Goal: Task Accomplishment & Management: Complete application form

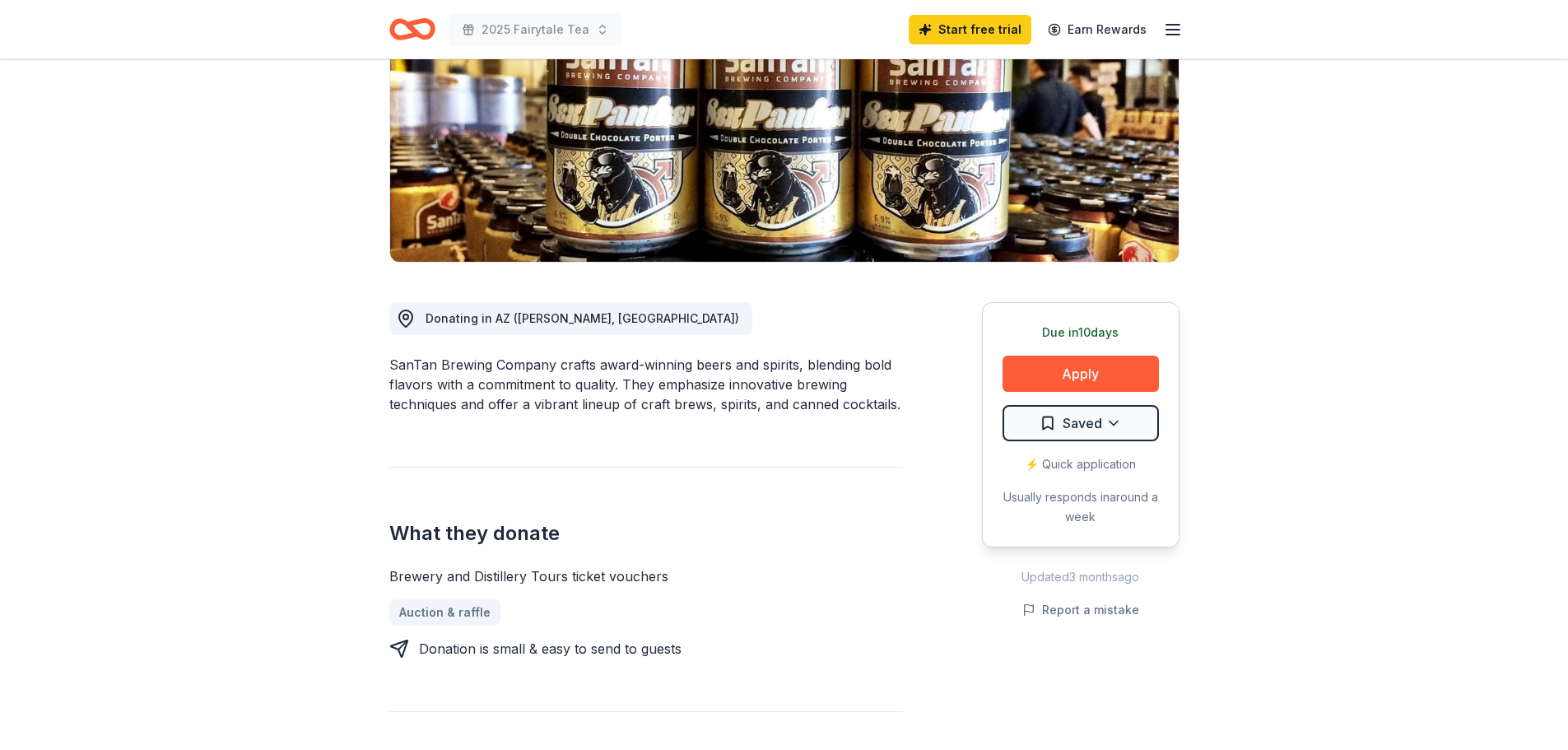
scroll to position [247, 0]
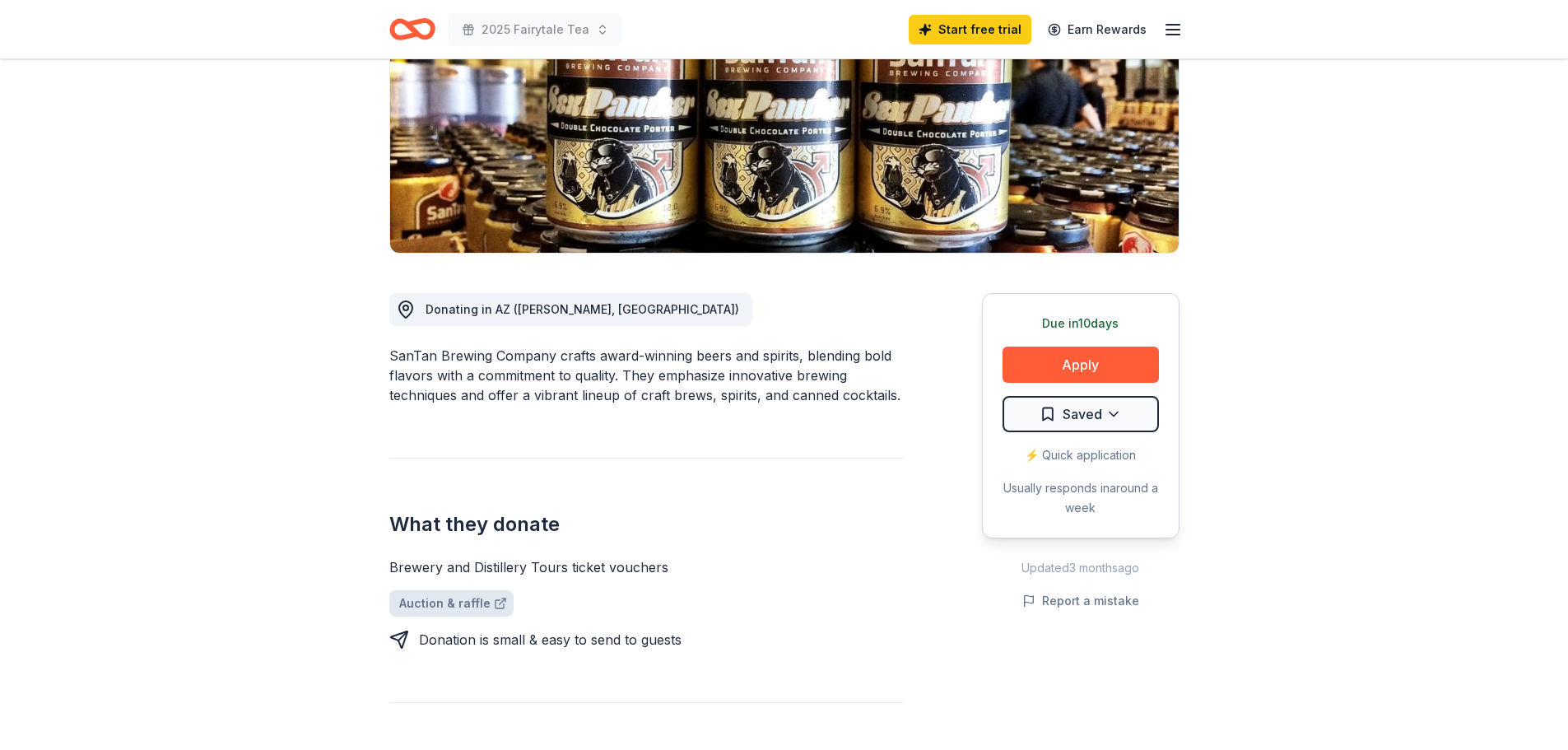
click at [445, 603] on link "Auction & raffle" at bounding box center [452, 603] width 124 height 27
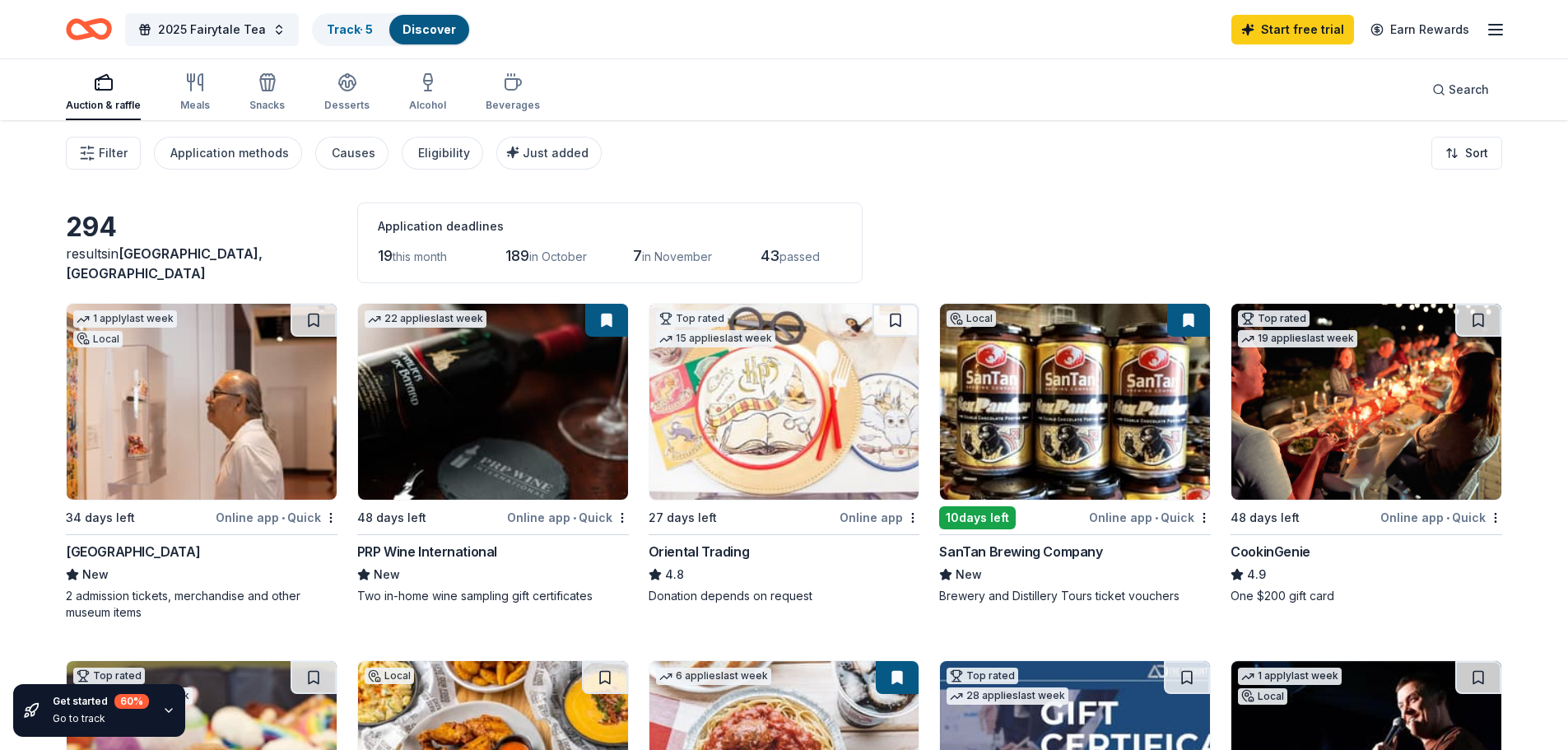
click at [1027, 553] on div "SanTan Brewing Company" at bounding box center [1021, 551] width 163 height 20
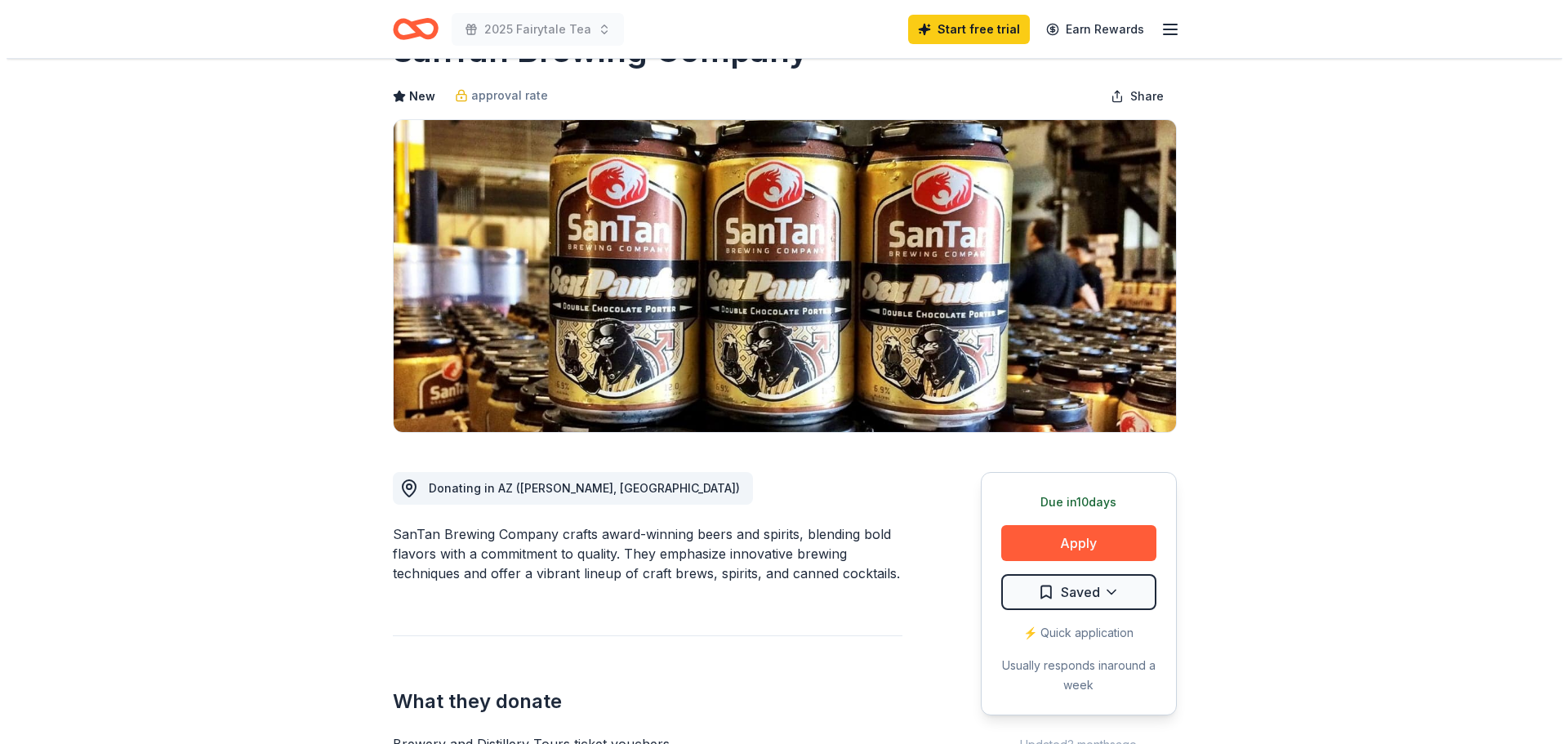
scroll to position [164, 0]
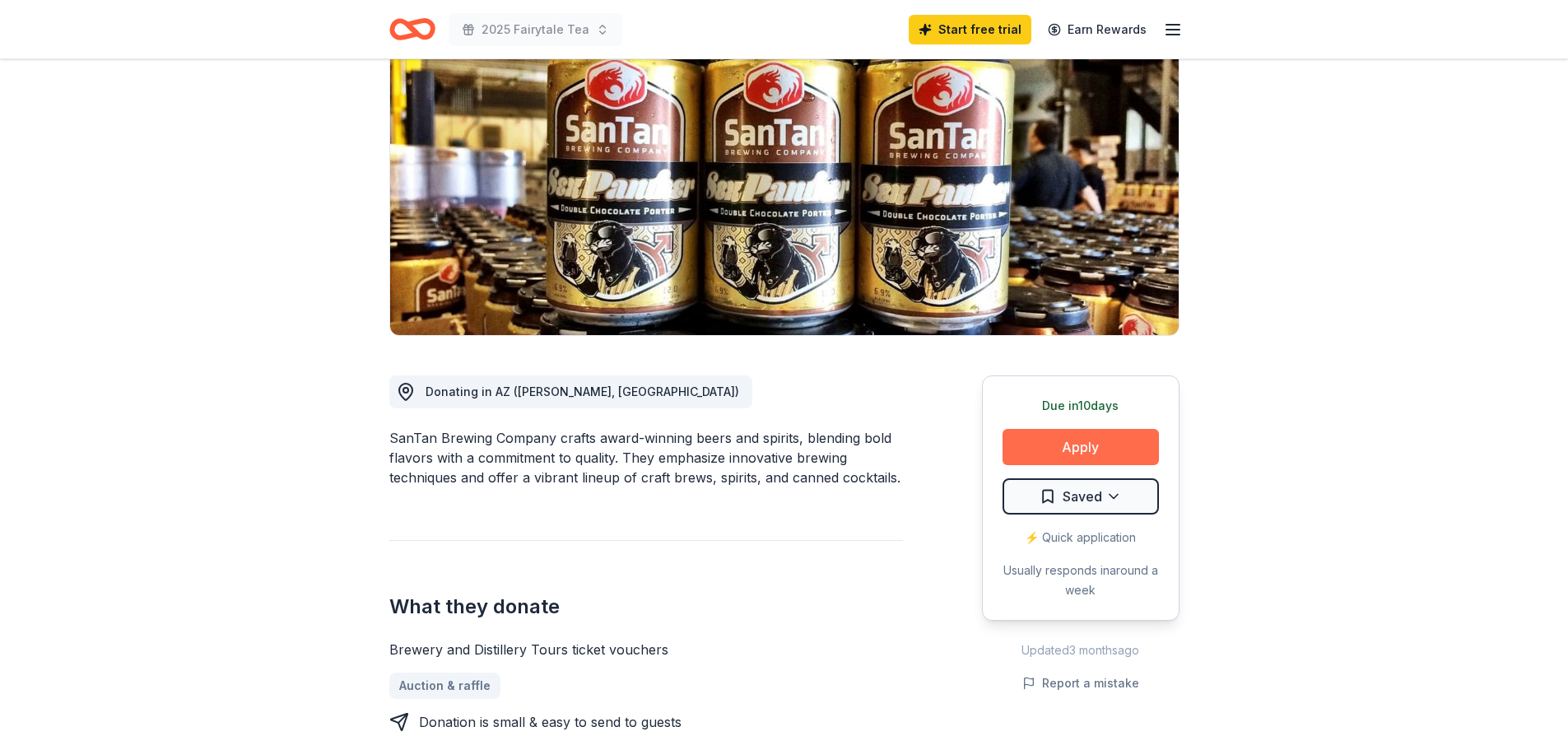
click at [1110, 445] on button "Apply" at bounding box center [1081, 447] width 156 height 36
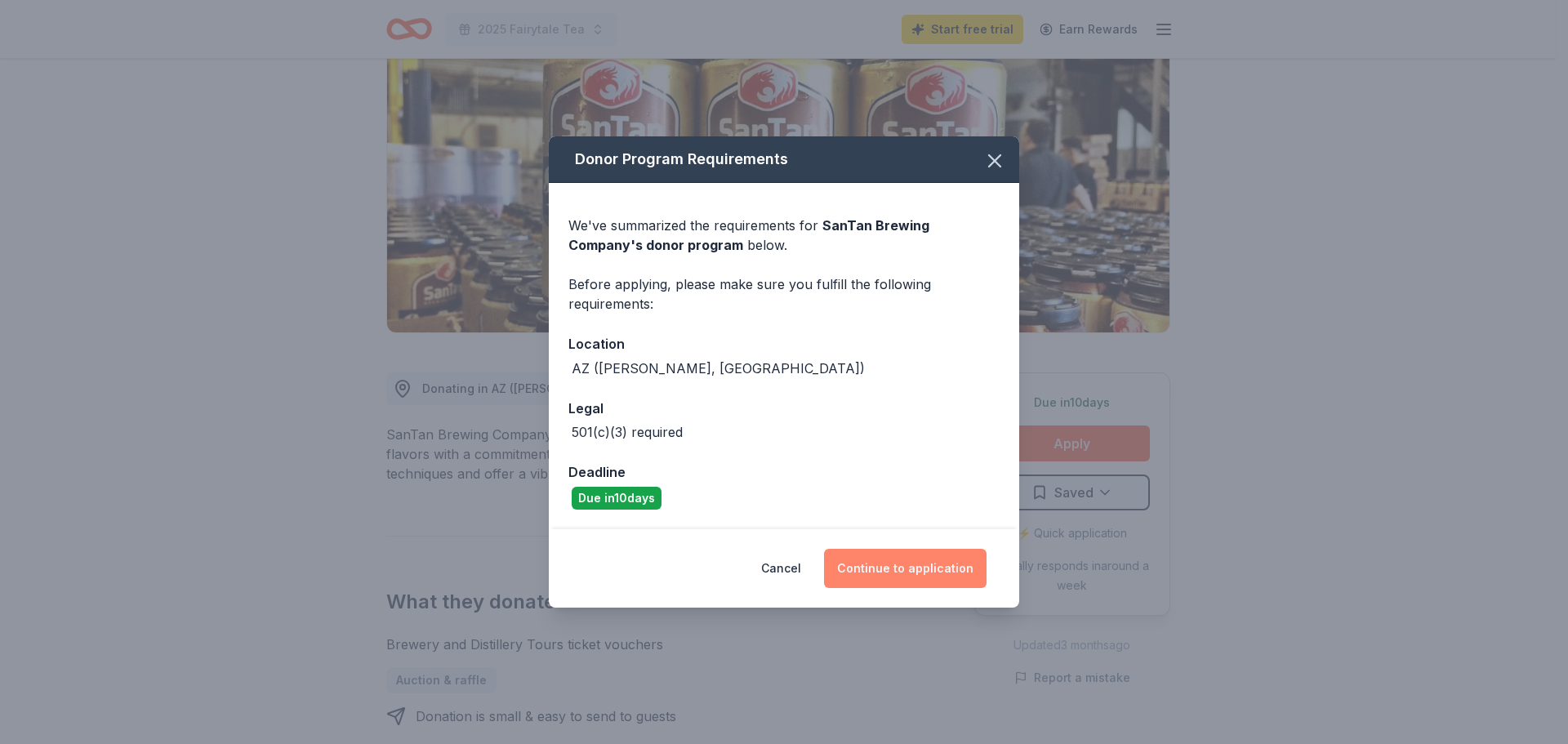
click at [911, 565] on button "Continue to application" at bounding box center [906, 567] width 163 height 39
